Goal: Check status

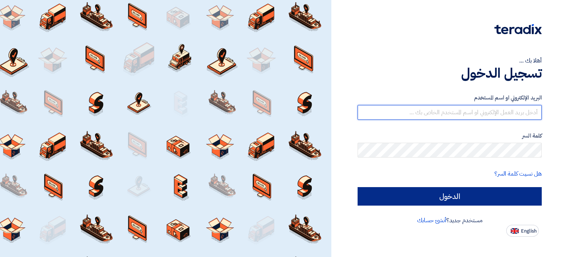
type input "[EMAIL_ADDRESS][DOMAIN_NAME]"
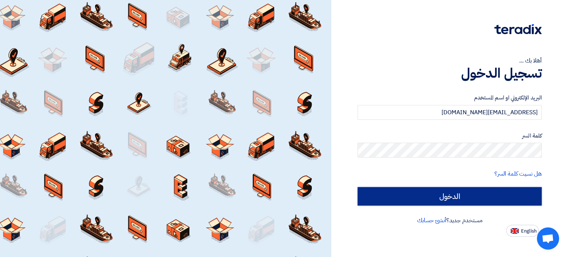
click at [461, 201] on input "الدخول" at bounding box center [450, 196] width 184 height 18
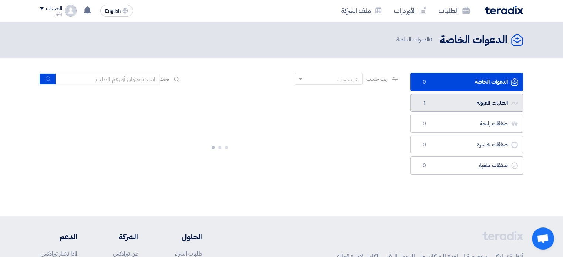
click at [468, 106] on link "الطلبات المقبولة الطلبات المقبولة 1" at bounding box center [466, 103] width 112 height 18
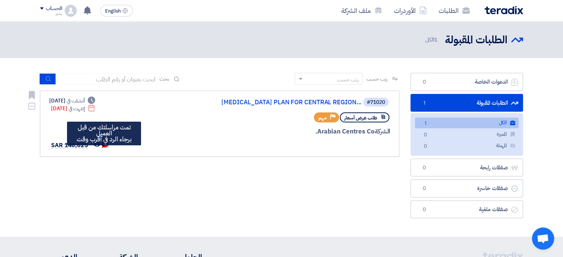
click at [104, 148] on icon "تمت مراسلتك من قبل العميل <br> برجاء الرد في أقرب وقت" at bounding box center [105, 144] width 7 height 7
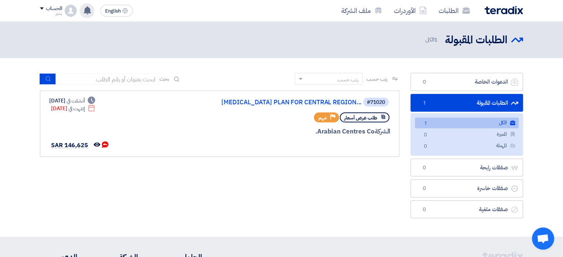
click at [87, 13] on use at bounding box center [87, 10] width 7 height 8
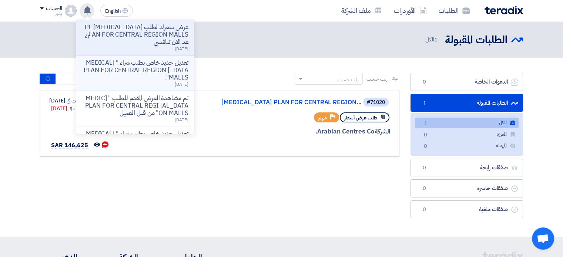
click at [130, 72] on p "تعديل جديد خاص بطلب شراء " [MEDICAL_DATA] PLAN FOR CENTRAL REGION MALLS"." at bounding box center [135, 70] width 106 height 22
